Goal: Go to known website: Access a specific website the user already knows

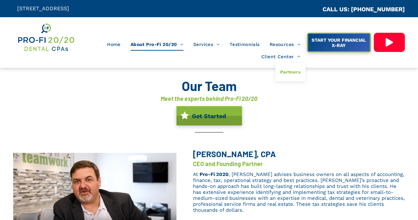
click at [295, 63] on link "Partners" at bounding box center [290, 72] width 30 height 18
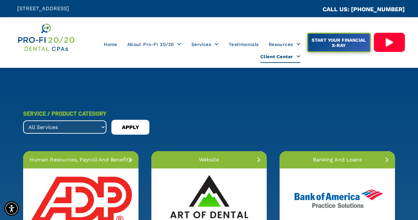
click at [292, 55] on span "Client Center" at bounding box center [280, 57] width 40 height 13
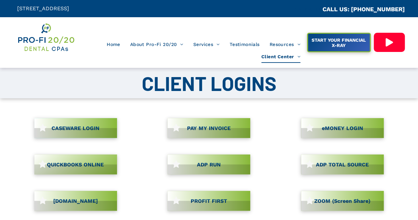
click at [85, 129] on link "CASEWARE LOGIN" at bounding box center [75, 128] width 83 height 20
